Goal: Information Seeking & Learning: Learn about a topic

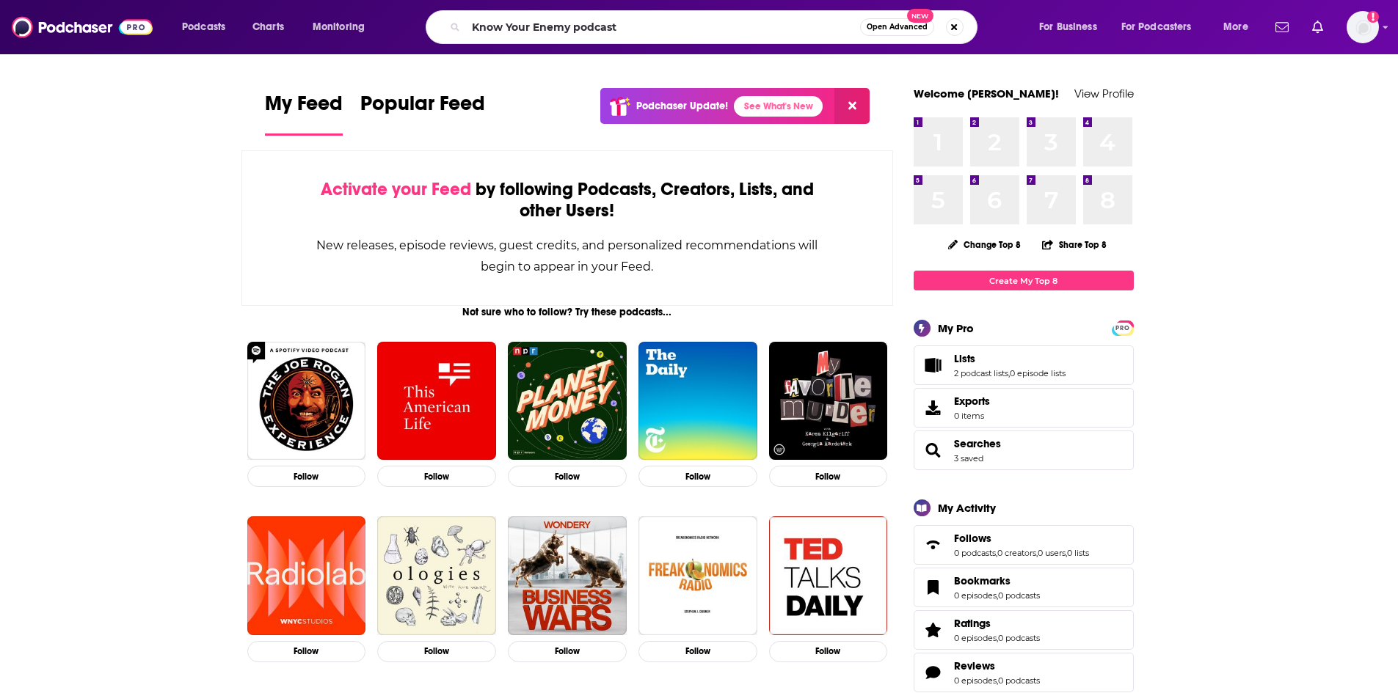
type input "Know Your Enemy podcast"
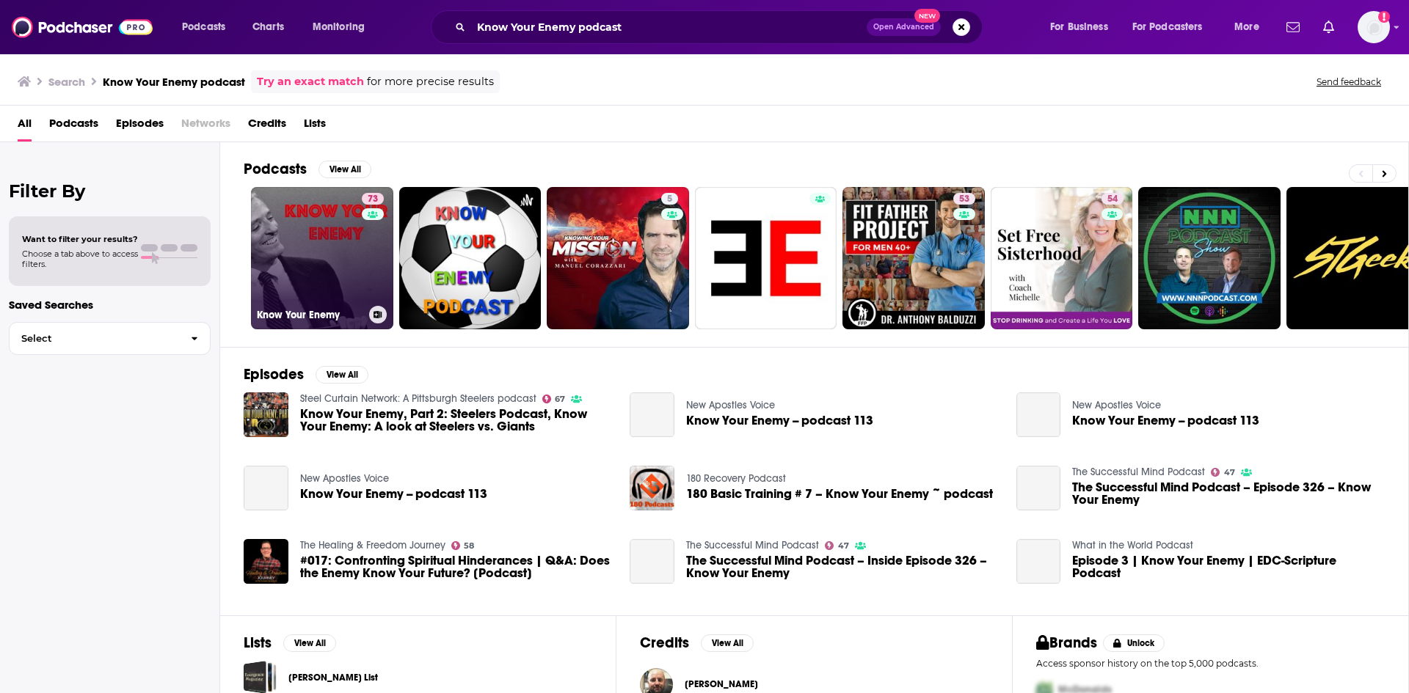
click at [327, 273] on link "73 Know Your Enemy" at bounding box center [322, 258] width 142 height 142
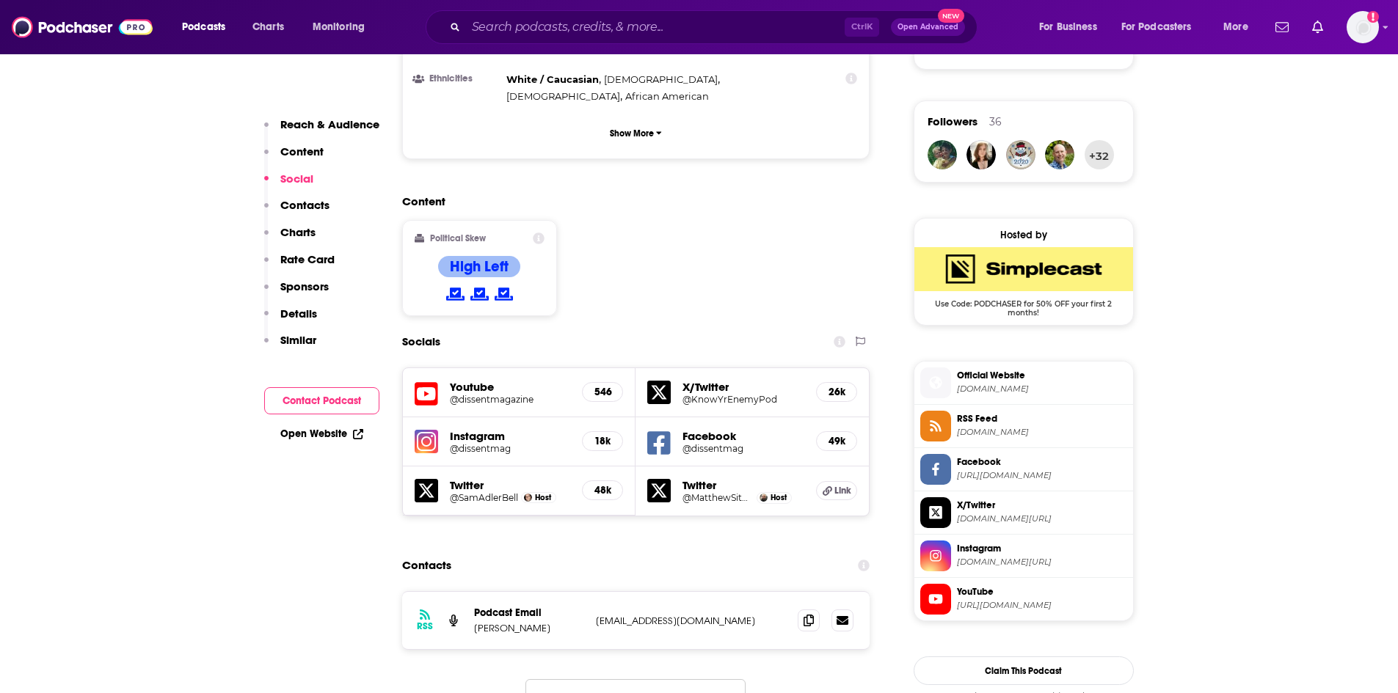
scroll to position [1174, 0]
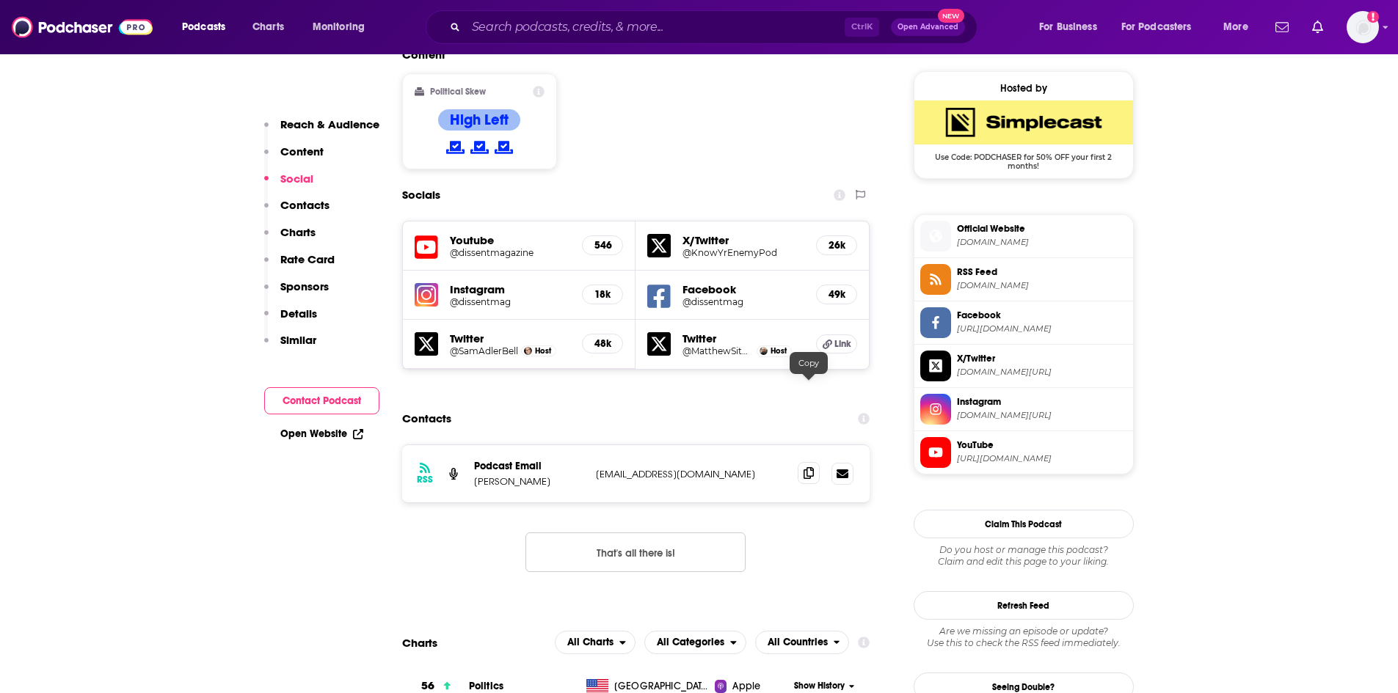
click at [818, 462] on span at bounding box center [809, 473] width 22 height 22
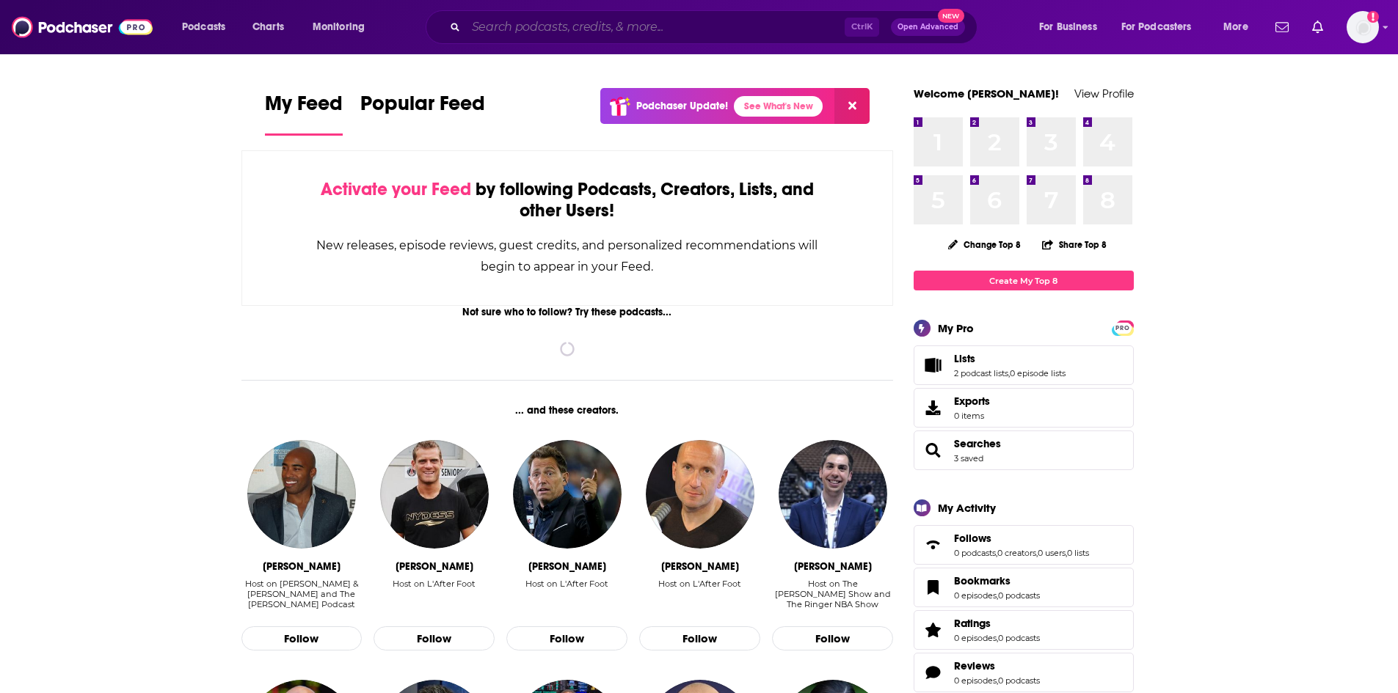
click at [488, 26] on input "Search podcasts, credits, & more..." at bounding box center [655, 26] width 379 height 23
